Goal: Task Accomplishment & Management: Use online tool/utility

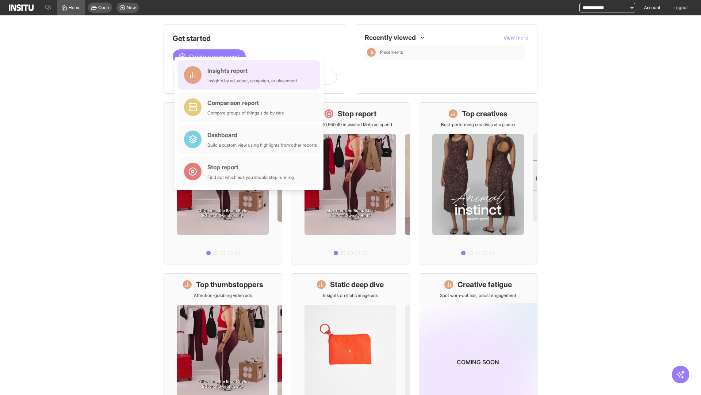
click at [251, 75] on div "Insights report Insights by ad, adset, campaign, or placement" at bounding box center [252, 75] width 90 height 18
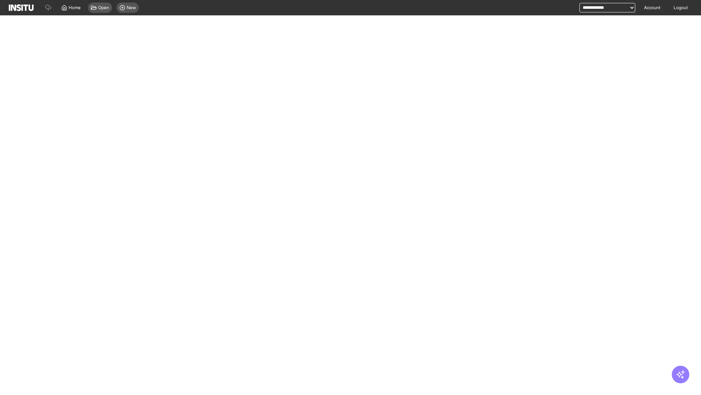
select select "**"
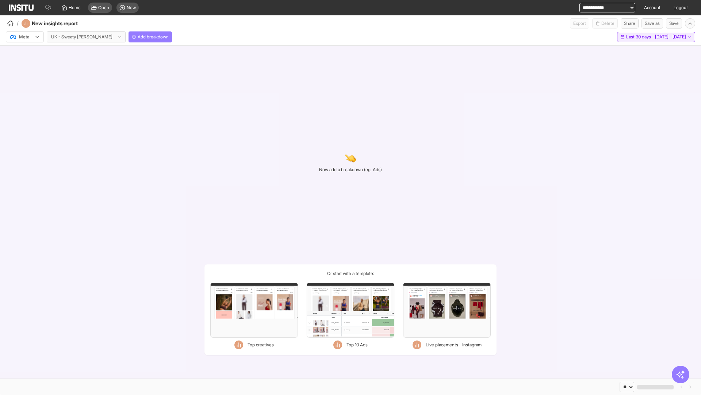
click at [641, 37] on span "Last 30 days - [DATE] - [DATE]" at bounding box center [656, 37] width 60 height 6
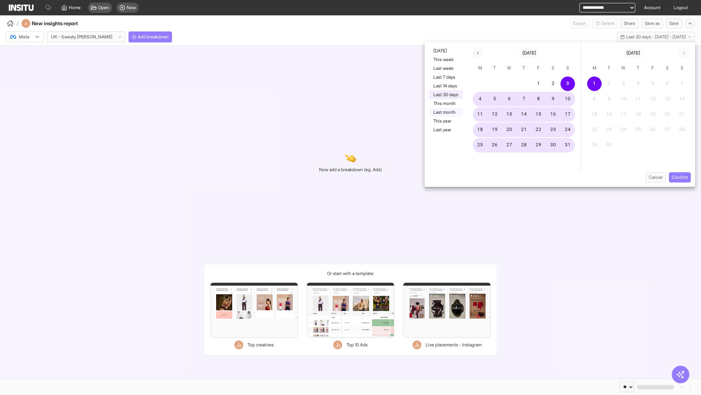
click at [445, 112] on button "Last month" at bounding box center [446, 112] width 34 height 9
